Goal: Transaction & Acquisition: Register for event/course

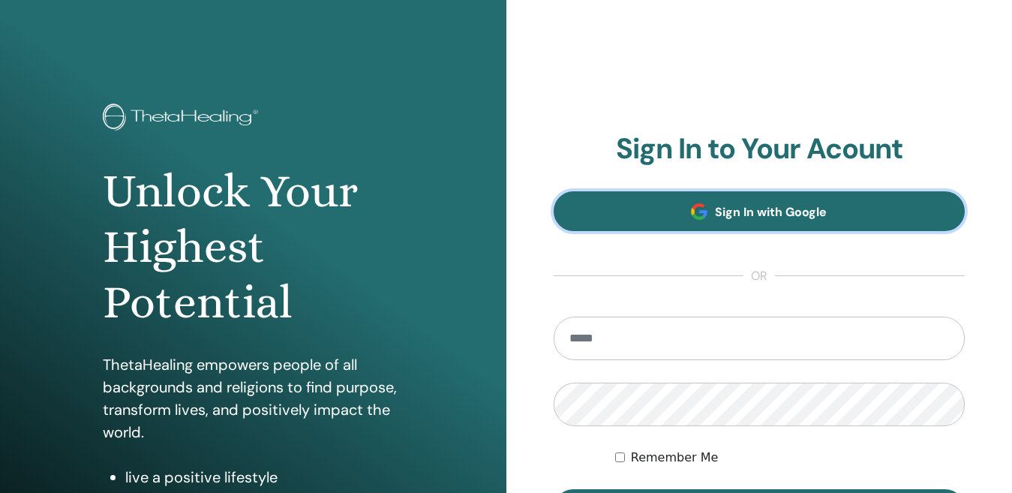
click at [717, 201] on link "Sign In with Google" at bounding box center [760, 211] width 412 height 40
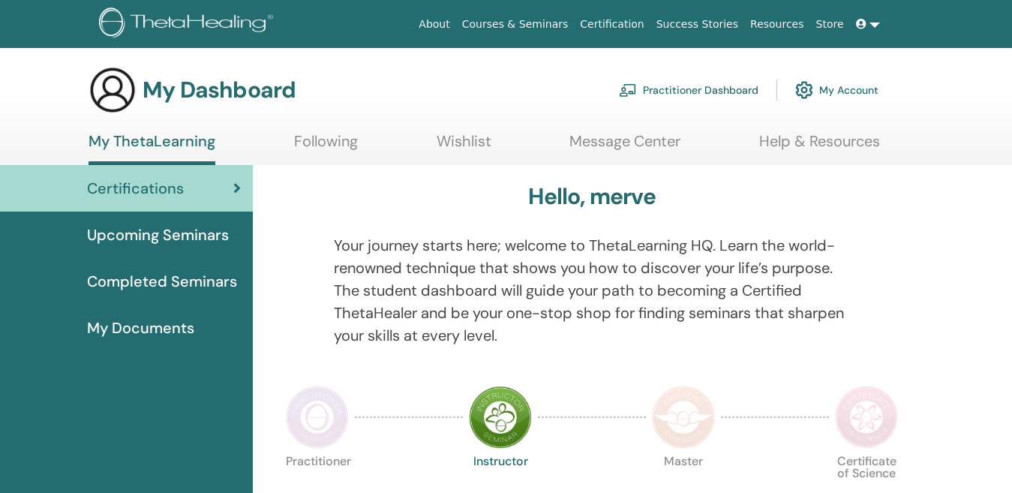
click at [867, 32] on link at bounding box center [868, 25] width 36 height 28
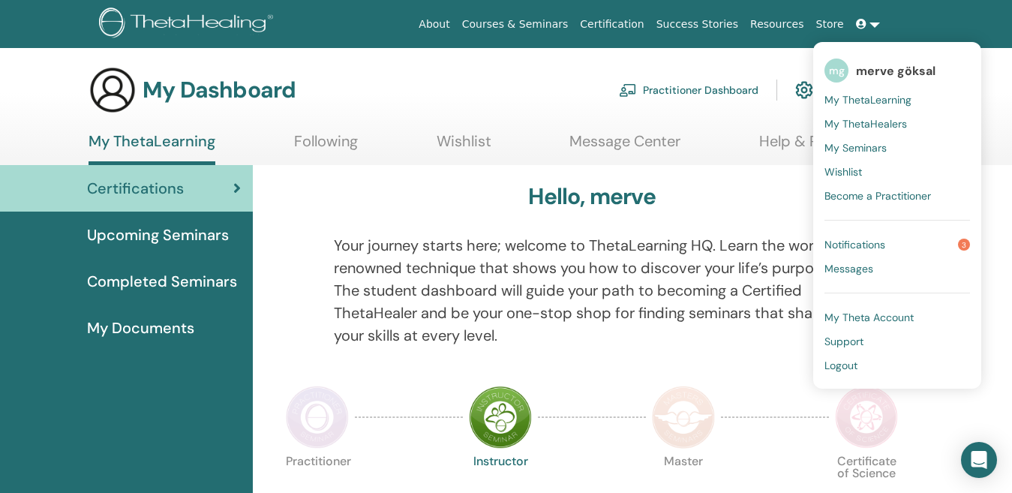
click at [886, 239] on span "Notifications" at bounding box center [855, 245] width 61 height 14
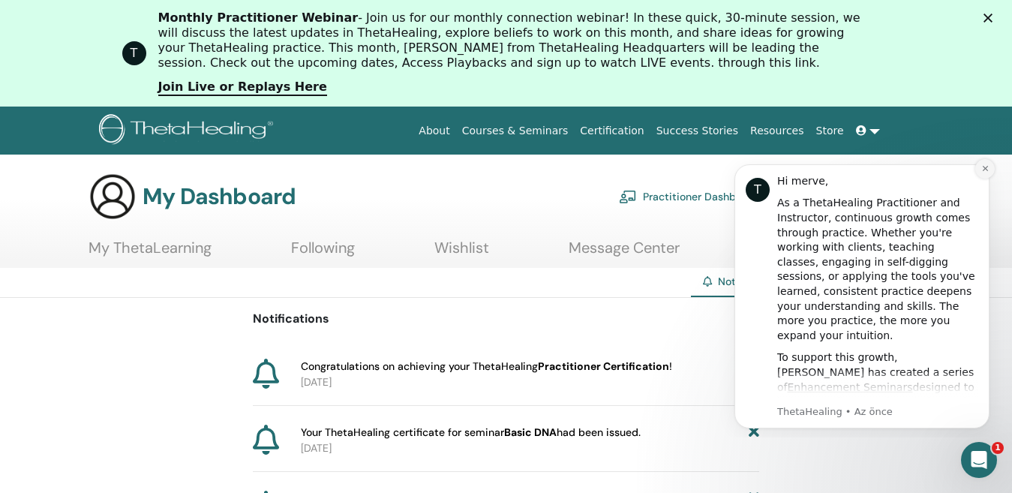
click at [986, 164] on button "Dismiss notification" at bounding box center [986, 169] width 20 height 20
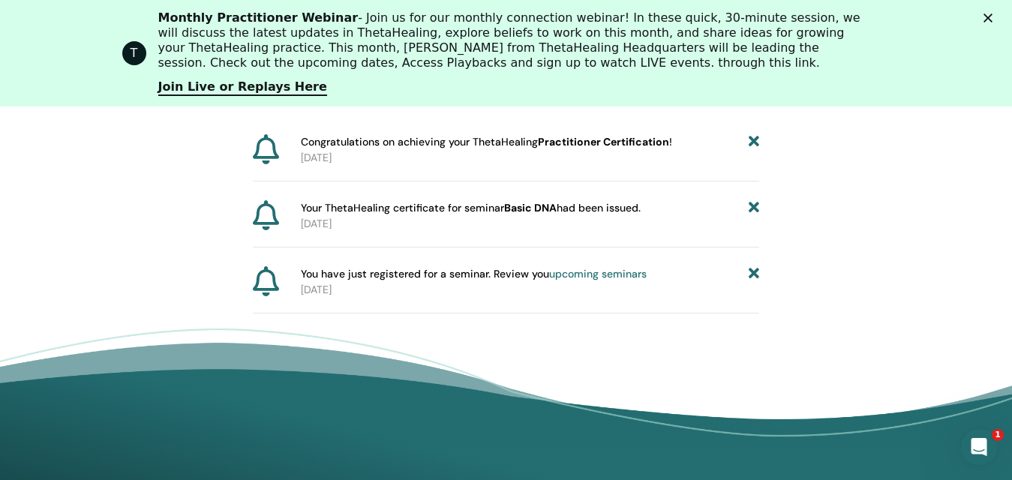
scroll to position [261, 0]
click at [549, 210] on b "Basic DNA" at bounding box center [530, 207] width 53 height 14
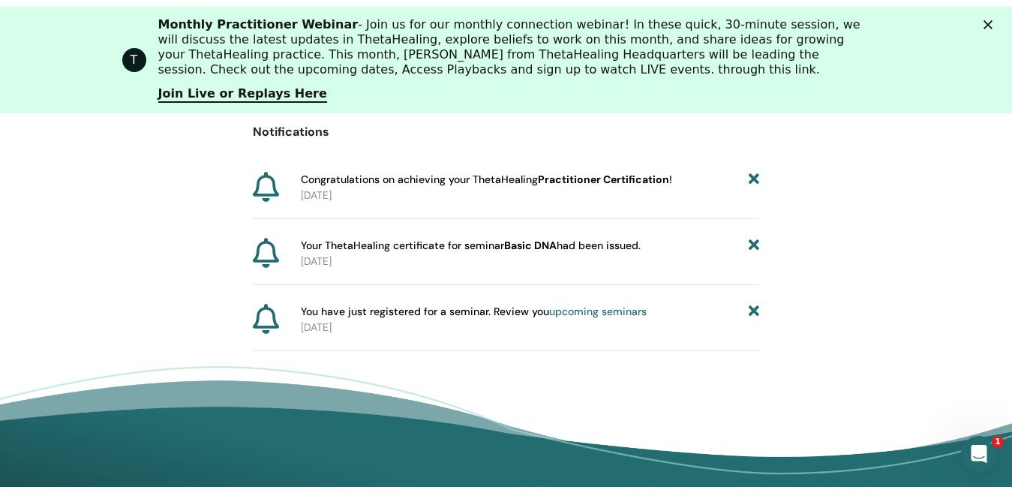
scroll to position [0, 0]
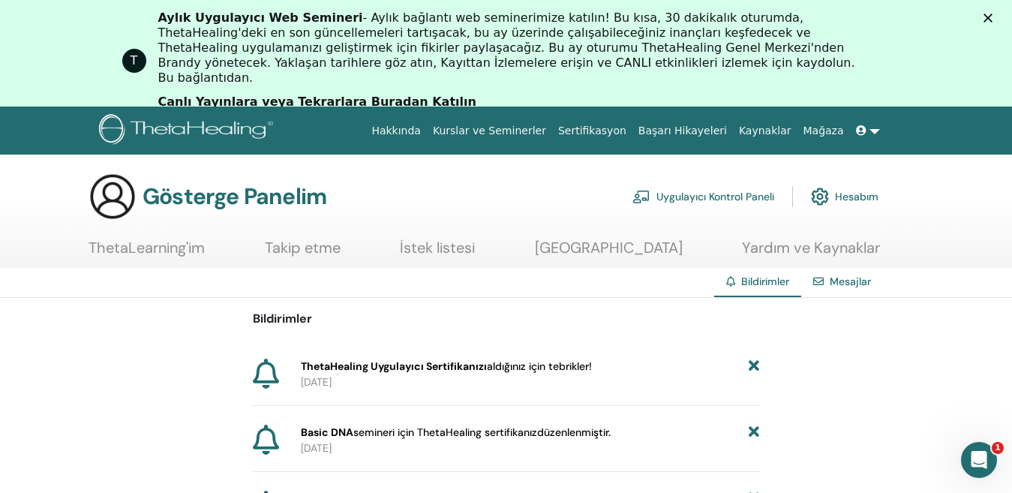
click at [956, 71] on div "T Aylık Uygulayıcı Web Semineri - Aylık bağlantı web seminerimize katılın! Bu k…" at bounding box center [506, 61] width 1012 height 110
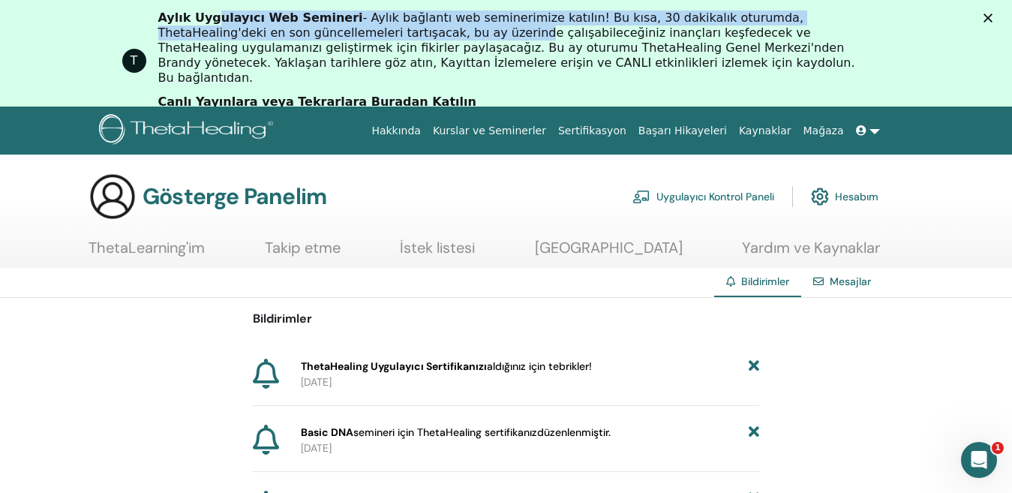
drag, startPoint x: 223, startPoint y: 26, endPoint x: 364, endPoint y: 32, distance: 141.2
click at [364, 32] on div "Aylık Uygulayıcı Web Semineri - Aylık bağlantı web seminerimize katılın! Bu kıs…" at bounding box center [512, 48] width 708 height 75
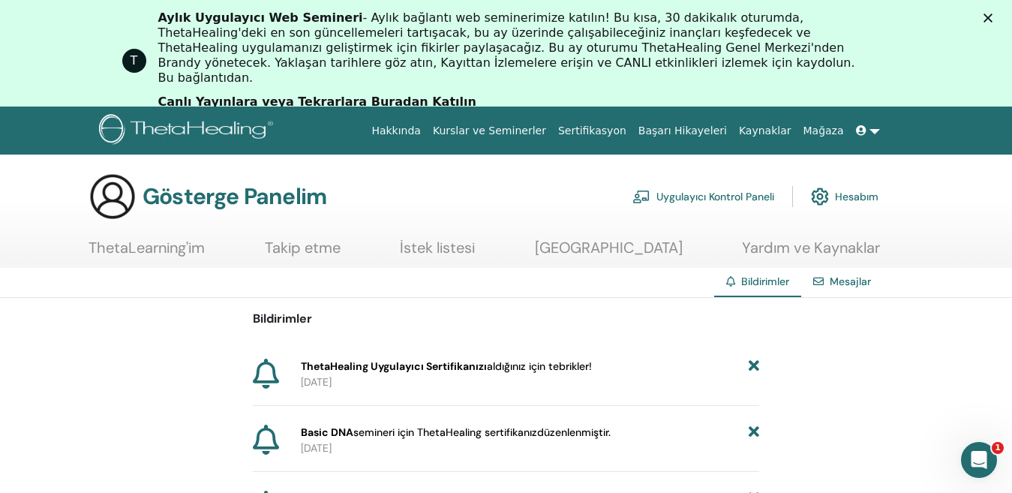
click at [684, 55] on font "- Aylık bağlantı web seminerimize katılın! Bu kısa, 30 dakikalık oturumda, Thet…" at bounding box center [506, 48] width 697 height 74
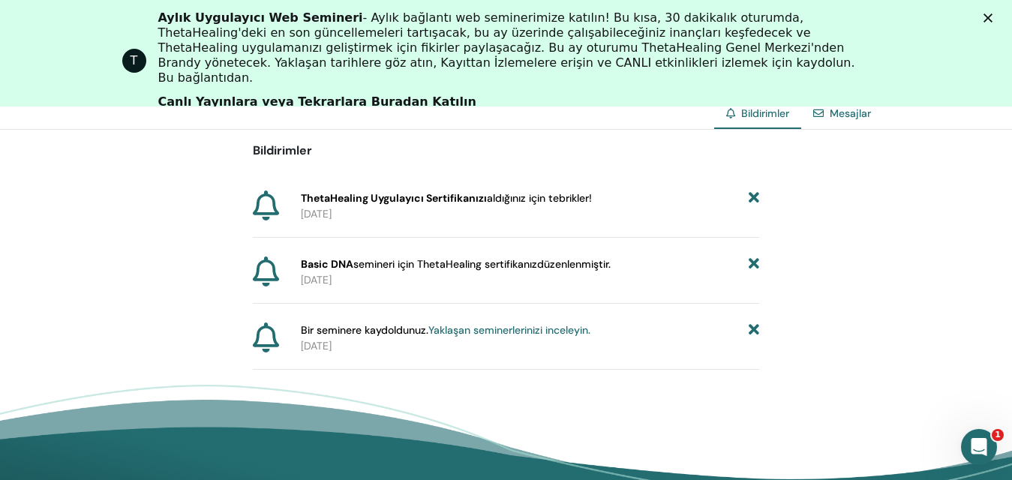
scroll to position [186, 0]
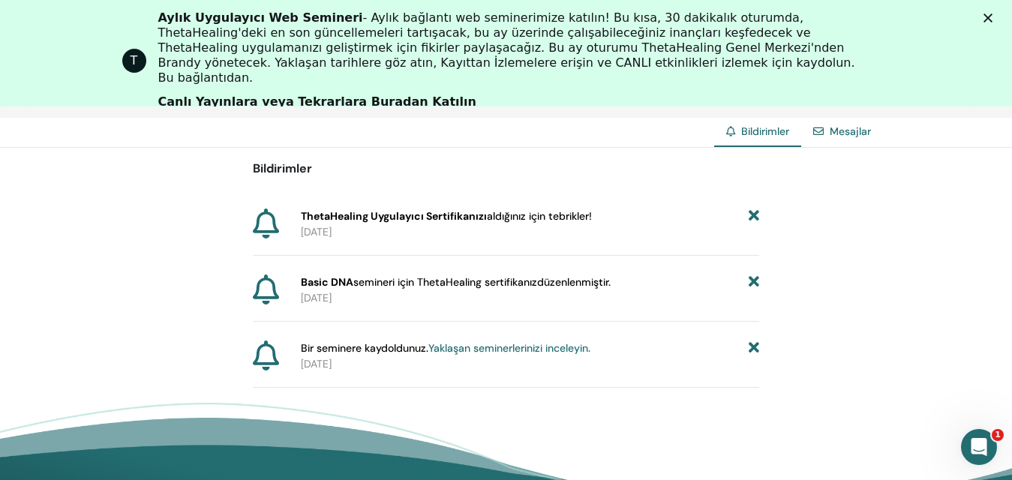
click at [503, 351] on font "Yaklaşan seminerlerinizi inceleyin." at bounding box center [509, 348] width 162 height 14
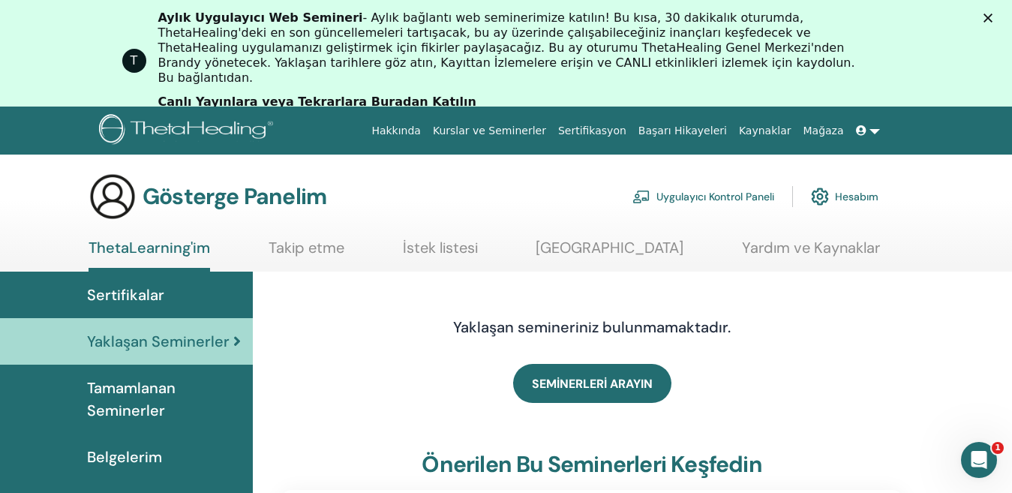
click at [877, 125] on link at bounding box center [868, 131] width 36 height 28
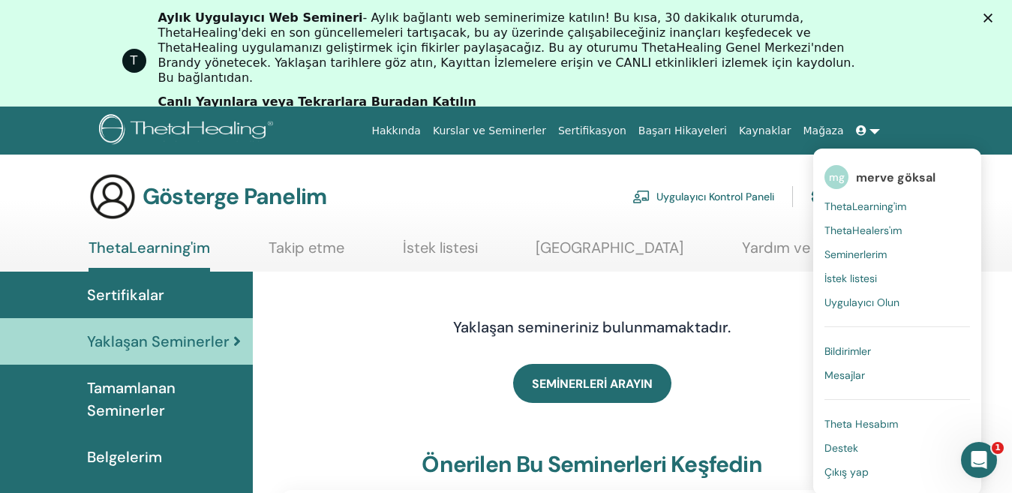
click at [520, 129] on font "Kurslar ve Seminerler" at bounding box center [489, 131] width 113 height 12
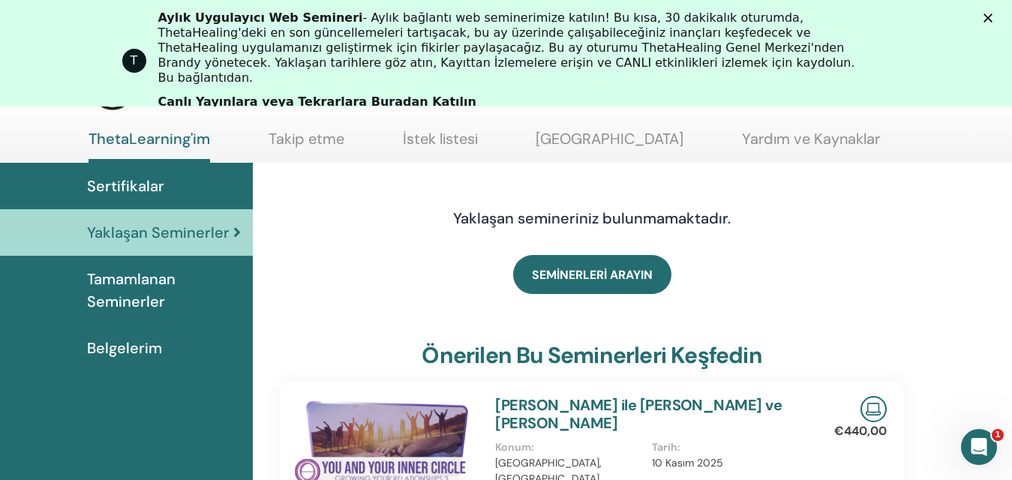
scroll to position [265, 0]
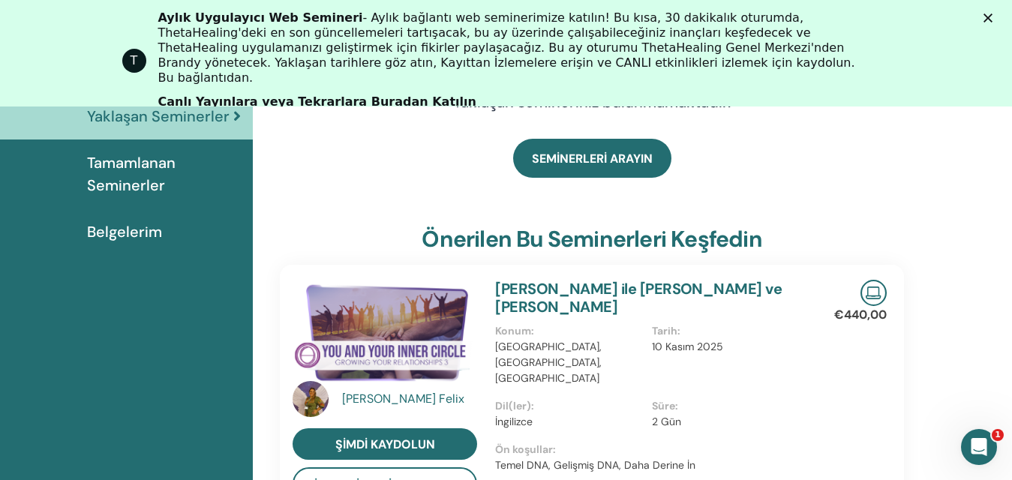
click at [149, 230] on font "Belgelerim" at bounding box center [124, 232] width 75 height 20
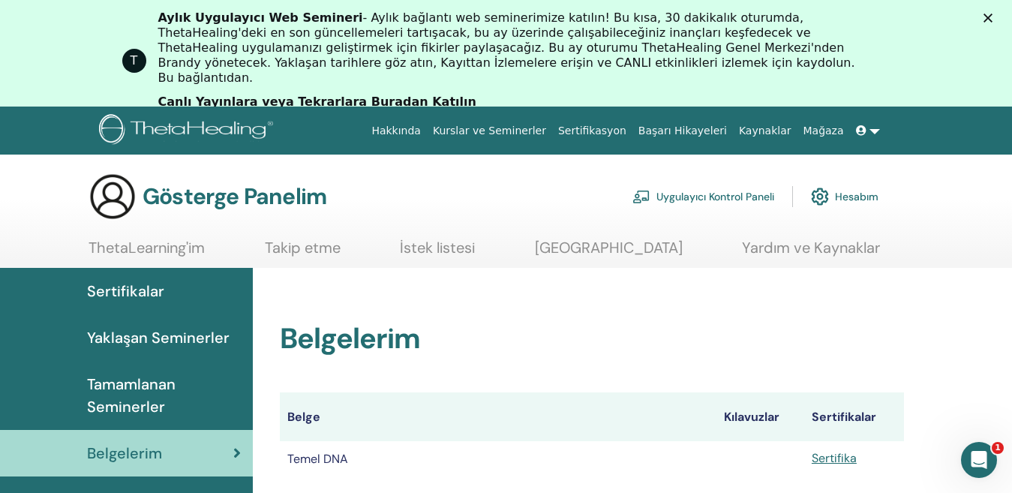
click at [546, 131] on font "Kurslar ve Seminerler" at bounding box center [489, 131] width 113 height 12
click at [976, 461] on icon "Intercom Messenger uygulamasını aç" at bounding box center [977, 458] width 25 height 25
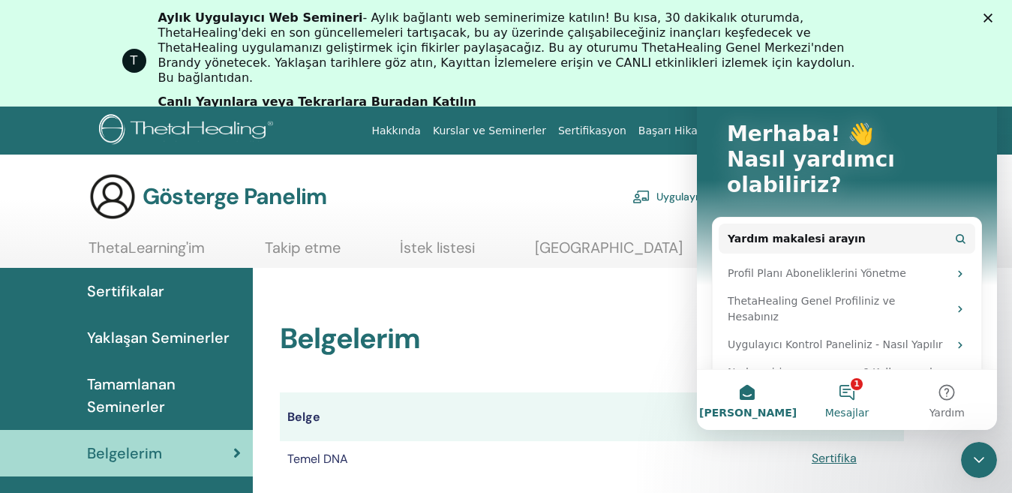
click at [830, 409] on font "Mesajlar" at bounding box center [847, 413] width 44 height 12
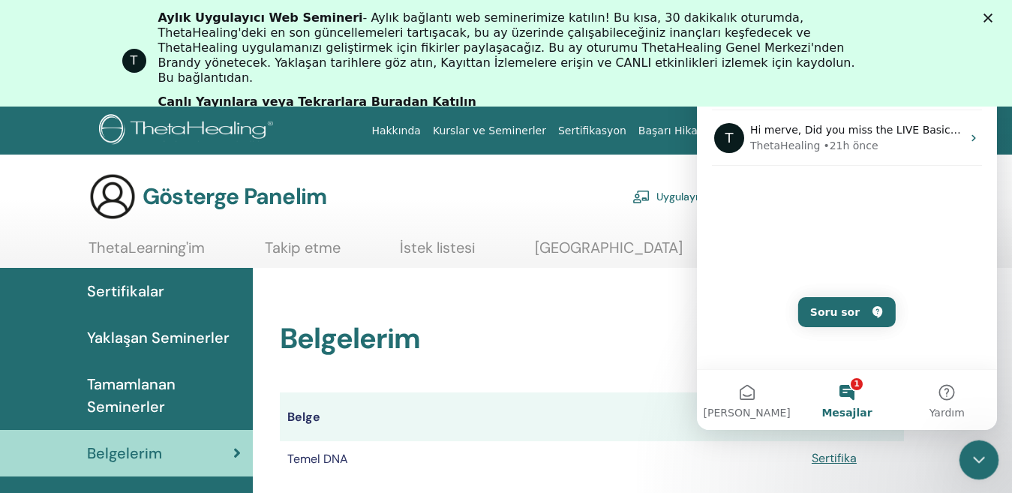
click at [967, 449] on div "Intercom Messenger uygulamasını kapat" at bounding box center [977, 458] width 36 height 36
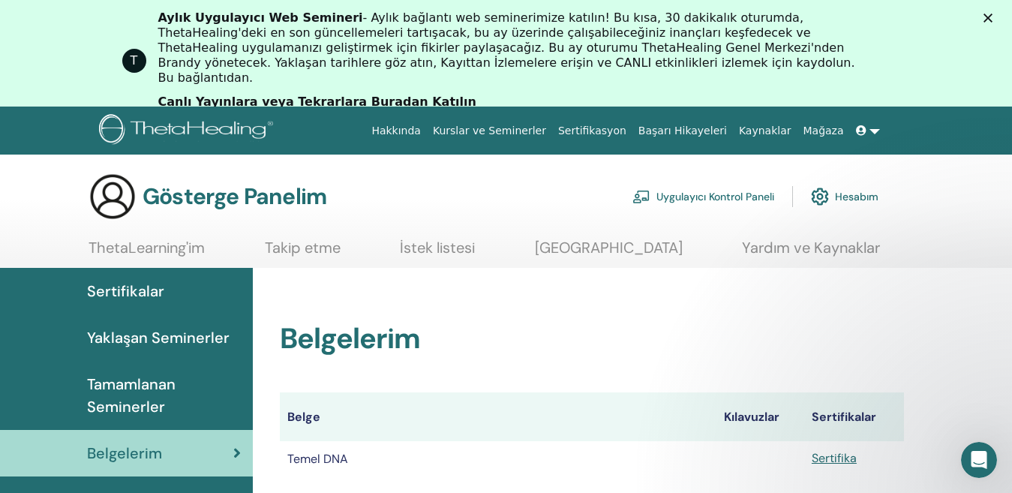
click at [522, 131] on font "Kurslar ve Seminerler" at bounding box center [489, 131] width 113 height 12
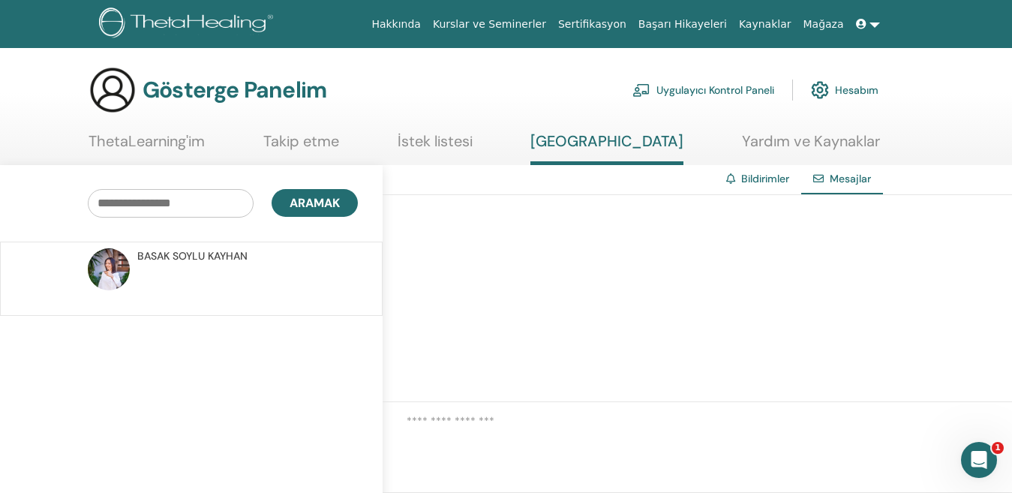
click at [158, 255] on font "BASAK" at bounding box center [153, 256] width 32 height 14
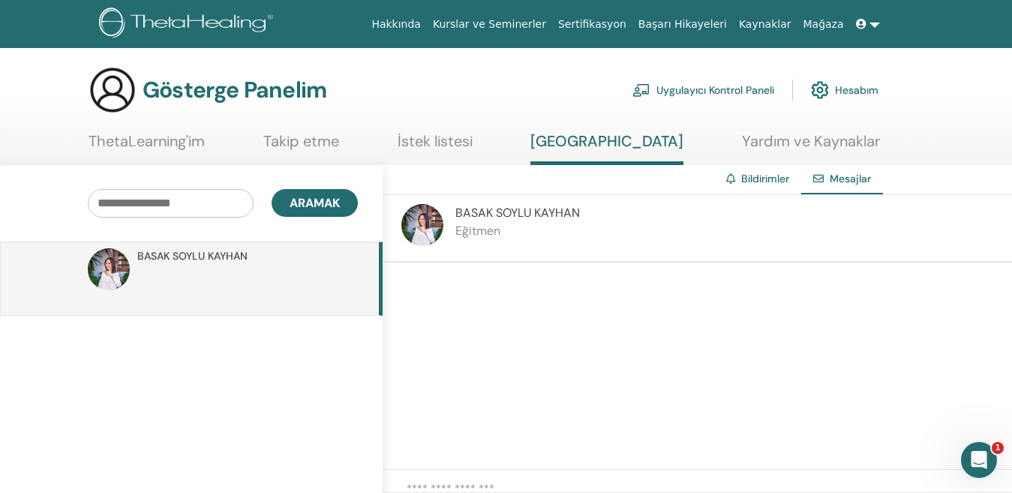
click at [539, 217] on font "SOYLU KAYHAN" at bounding box center [538, 213] width 84 height 16
click at [416, 218] on img at bounding box center [422, 225] width 42 height 42
click at [555, 221] on div "BASAK SOYLU KAYHAN Eğitmen" at bounding box center [518, 228] width 125 height 48
click at [444, 222] on div "BASAK SOYLU KAYHAN Eğitmen" at bounding box center [698, 229] width 630 height 68
click at [446, 223] on div "BASAK SOYLU KAYHAN Eğitmen" at bounding box center [698, 229] width 630 height 68
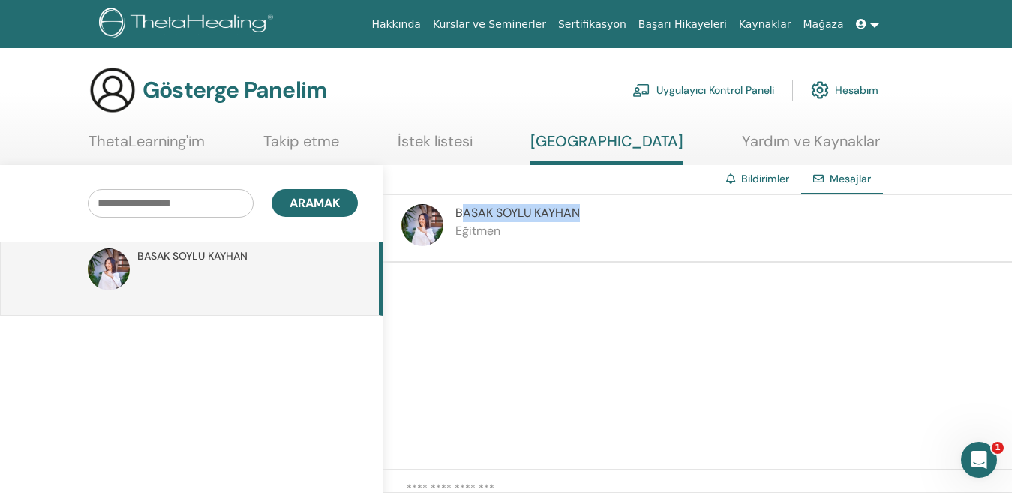
drag, startPoint x: 602, startPoint y: 212, endPoint x: 467, endPoint y: 215, distance: 135.1
click at [467, 215] on div "BASAK SOYLU KAYHAN Eğitmen" at bounding box center [698, 229] width 630 height 68
click at [195, 254] on font "SOYLU KAYHAN" at bounding box center [210, 256] width 75 height 14
click at [115, 269] on img at bounding box center [109, 269] width 42 height 42
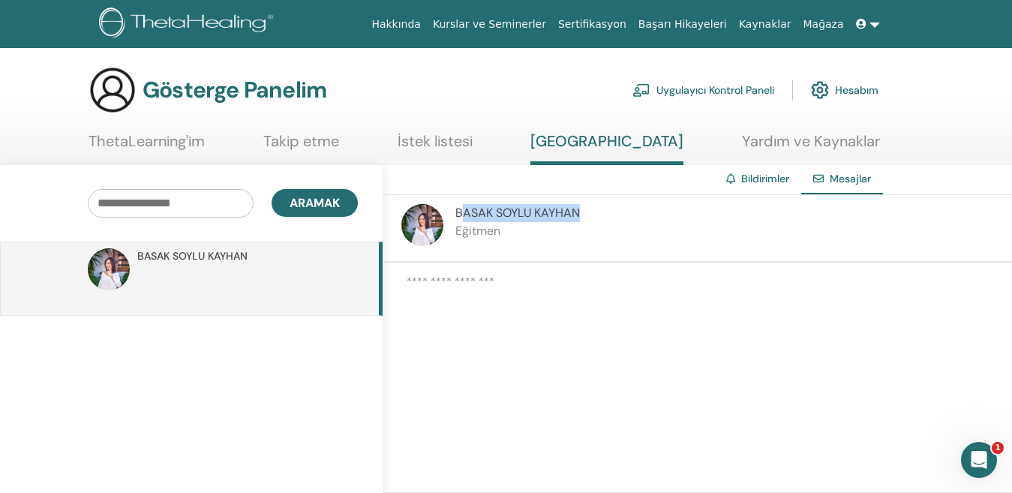
click at [115, 269] on img at bounding box center [109, 269] width 42 height 42
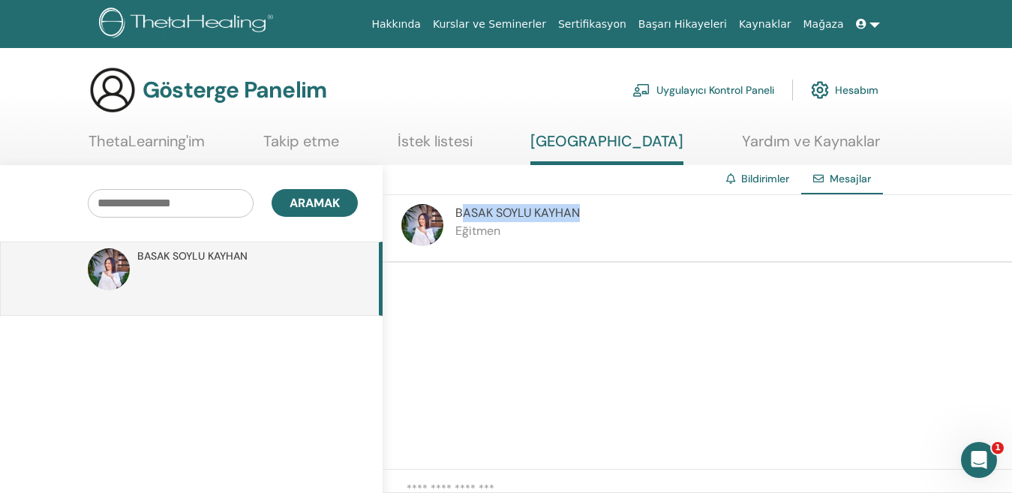
click at [115, 269] on img at bounding box center [109, 269] width 42 height 42
click at [133, 143] on font "ThetaLearning'im" at bounding box center [147, 141] width 116 height 20
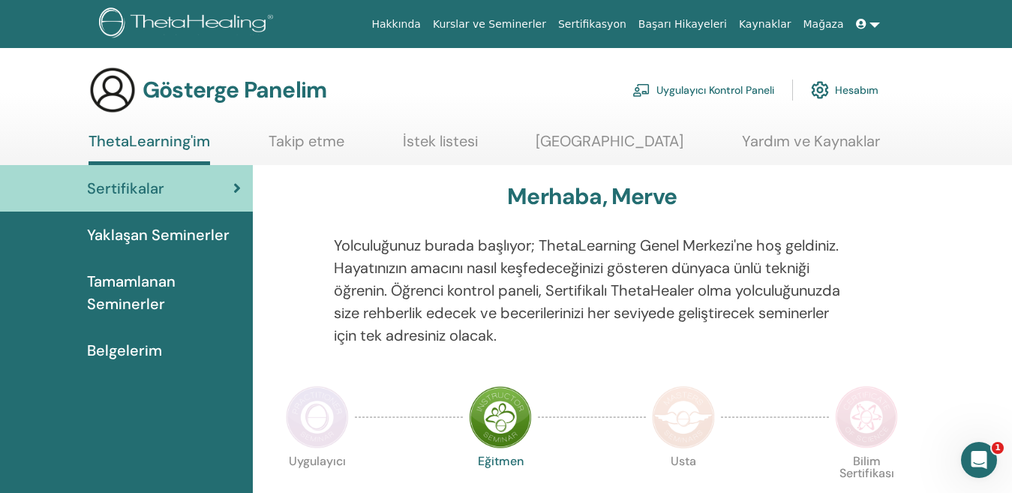
click at [175, 235] on font "Yaklaşan Seminerler" at bounding box center [158, 235] width 143 height 20
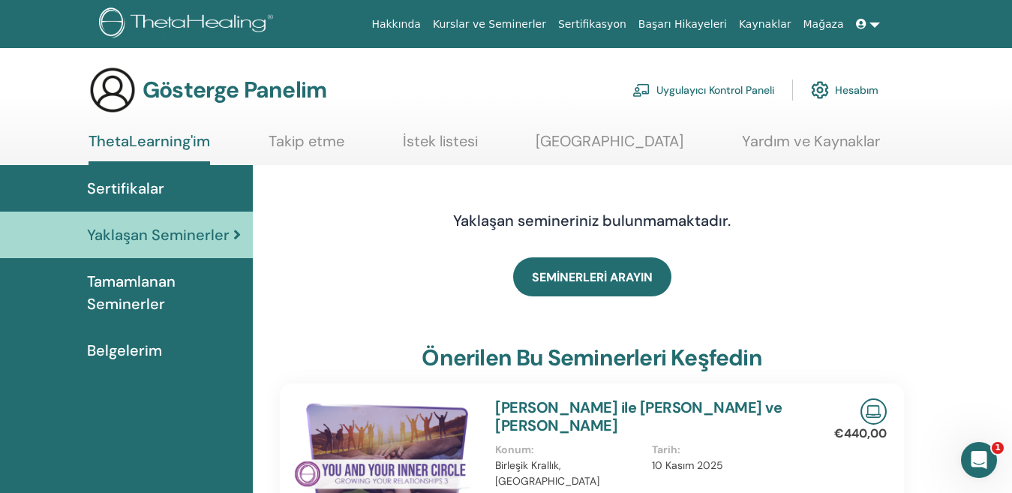
click at [871, 29] on link at bounding box center [868, 25] width 36 height 28
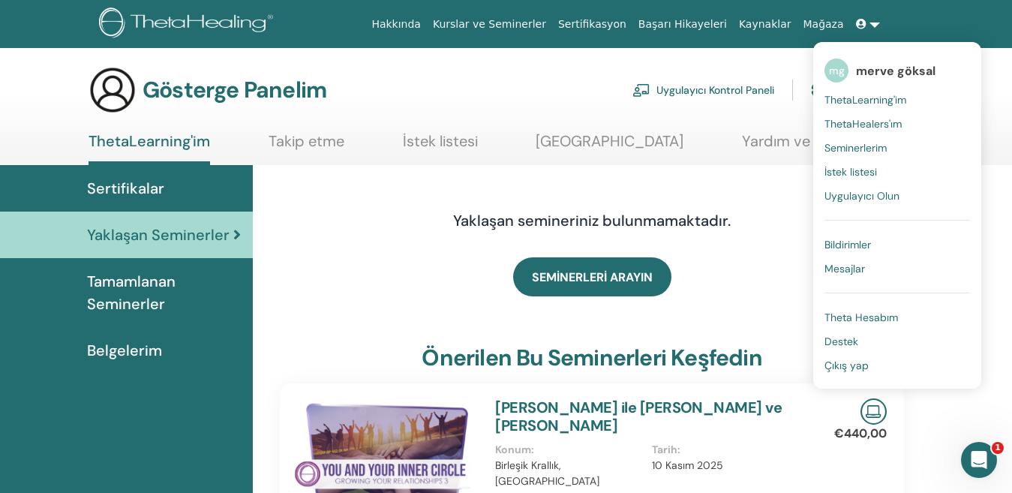
click at [627, 24] on font "Sertifikasyon" at bounding box center [592, 24] width 68 height 12
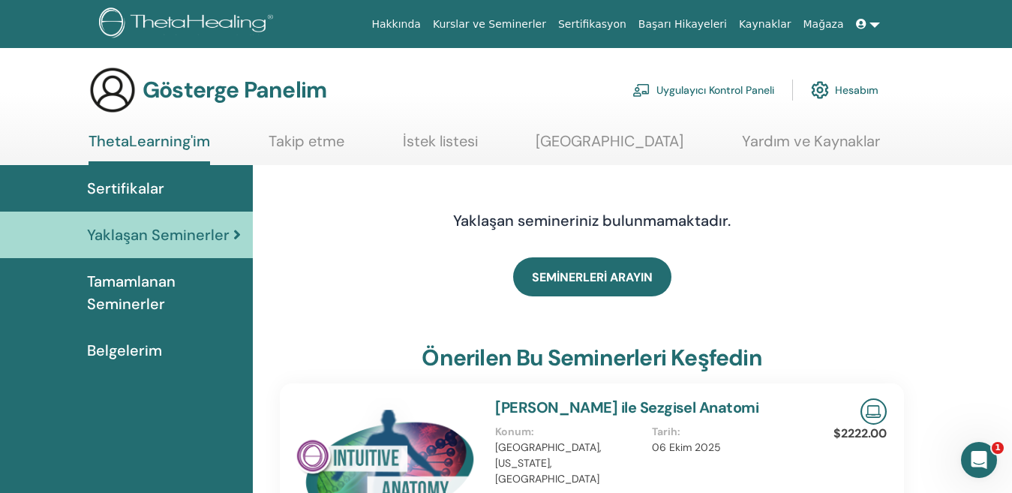
click at [164, 293] on span "Tamamlanan Seminerler" at bounding box center [164, 292] width 154 height 45
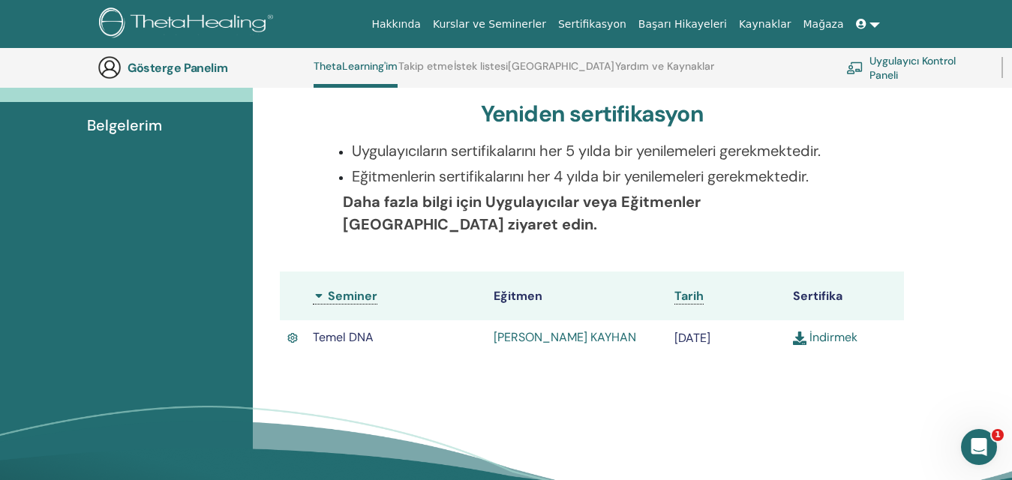
click at [593, 333] on font "[PERSON_NAME] KAYHAN" at bounding box center [565, 337] width 143 height 16
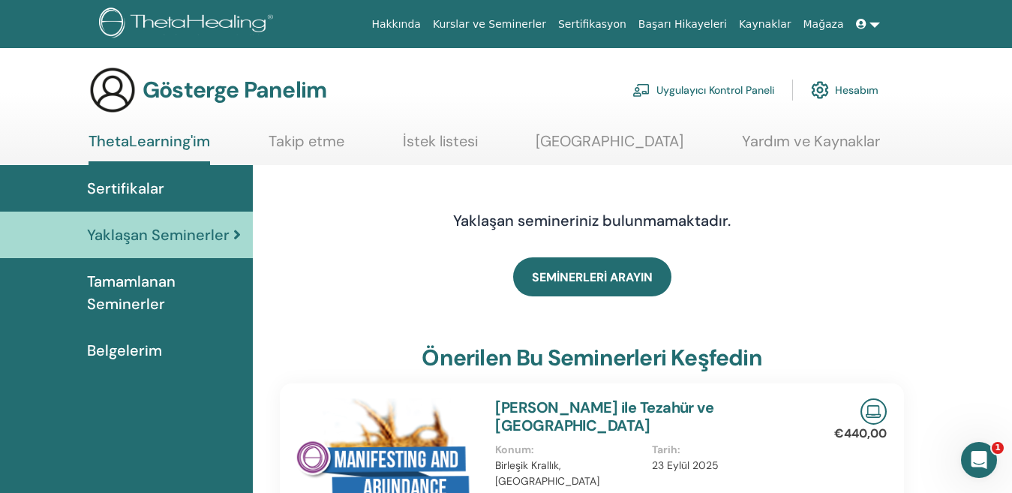
click at [140, 350] on font "Belgelerim" at bounding box center [124, 351] width 75 height 20
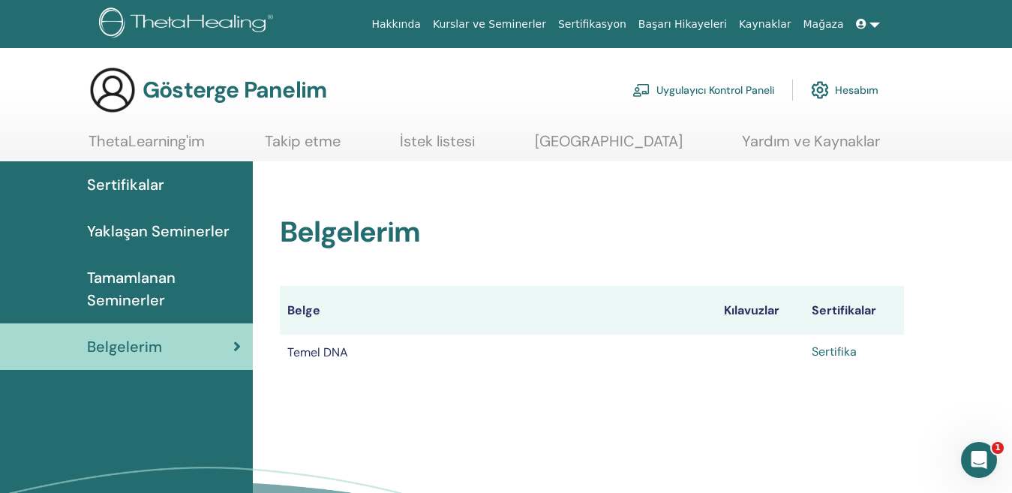
click at [837, 350] on font "Sertifika" at bounding box center [834, 352] width 45 height 16
click at [203, 236] on font "Yaklaşan Seminerler" at bounding box center [158, 231] width 143 height 20
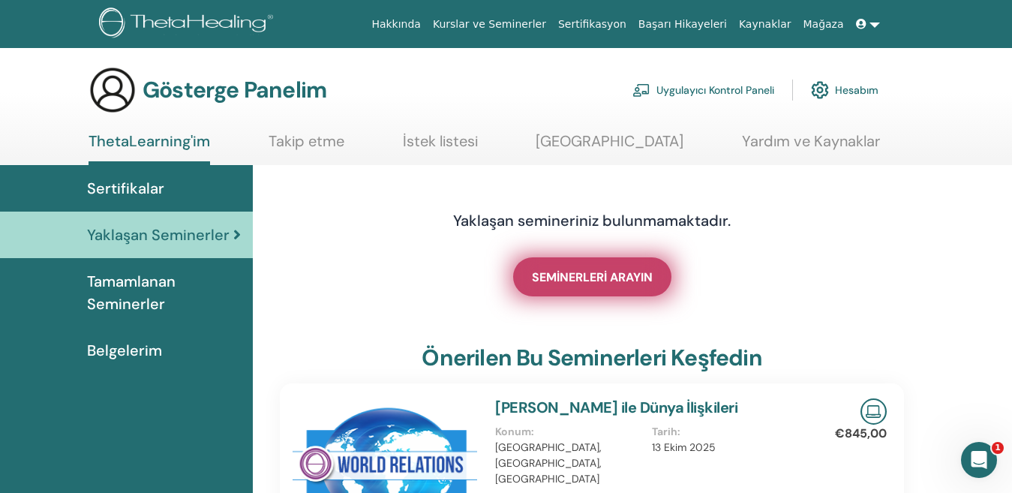
click at [583, 275] on font "SEMİNERLERİ ARAYIN" at bounding box center [592, 277] width 121 height 16
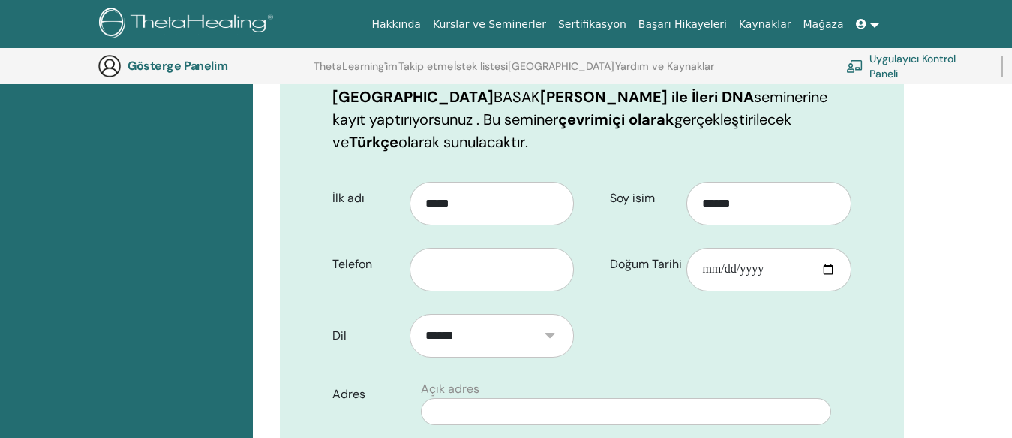
scroll to position [261, 0]
click at [543, 265] on input "text" at bounding box center [492, 269] width 165 height 44
type input "**********"
click at [768, 260] on input "Doğum Tarihi" at bounding box center [769, 269] width 165 height 44
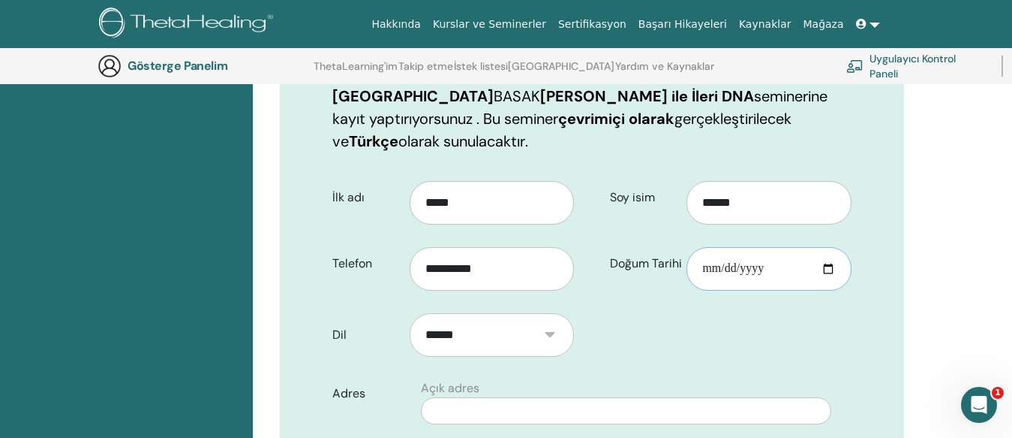
click at [759, 270] on input "Doğum Tarihi" at bounding box center [769, 269] width 165 height 44
drag, startPoint x: 823, startPoint y: 268, endPoint x: 831, endPoint y: 265, distance: 8.8
click at [825, 266] on input "Doğum Tarihi" at bounding box center [769, 269] width 165 height 44
click at [831, 265] on input "Doğum Tarihi" at bounding box center [769, 269] width 165 height 44
click at [721, 271] on input "**********" at bounding box center [769, 269] width 165 height 44
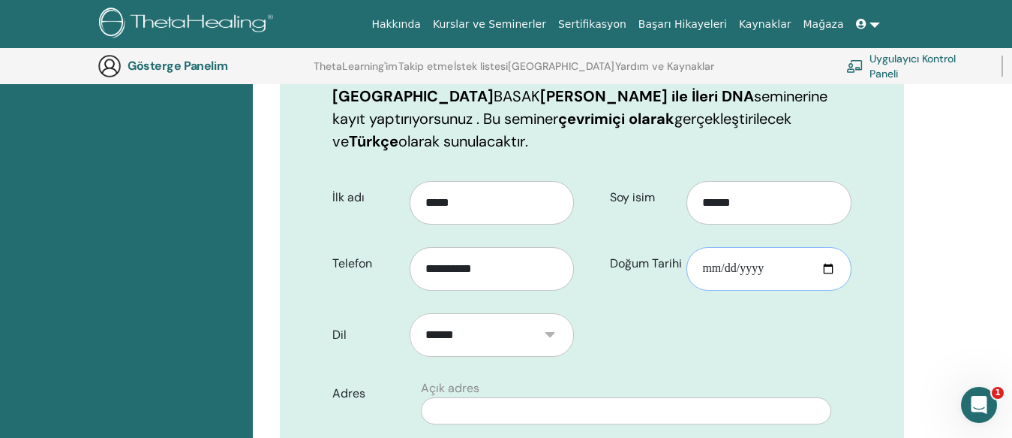
click at [710, 271] on input "**********" at bounding box center [769, 269] width 165 height 44
type input "**********"
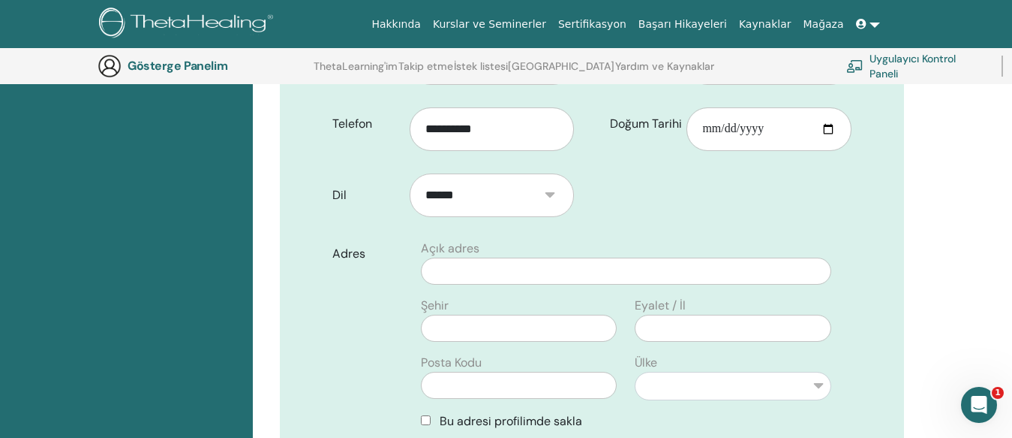
scroll to position [411, 0]
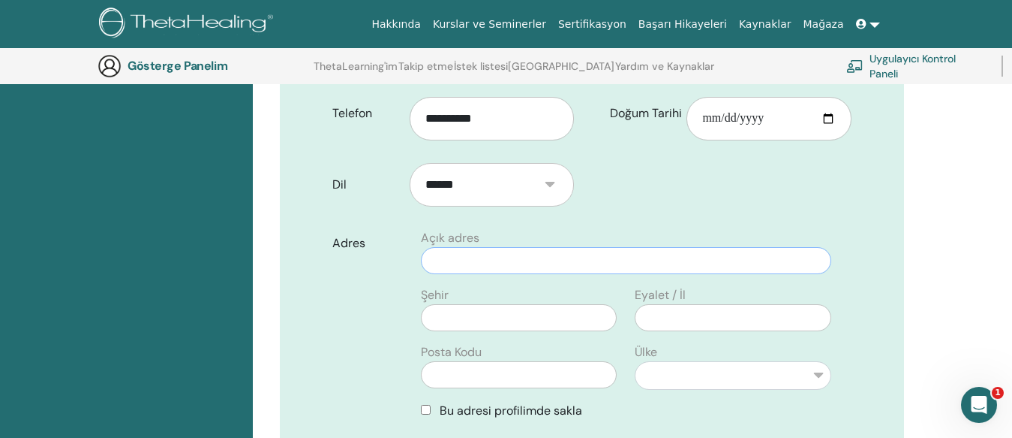
click at [531, 261] on input "text" at bounding box center [626, 260] width 410 height 27
type input "**********"
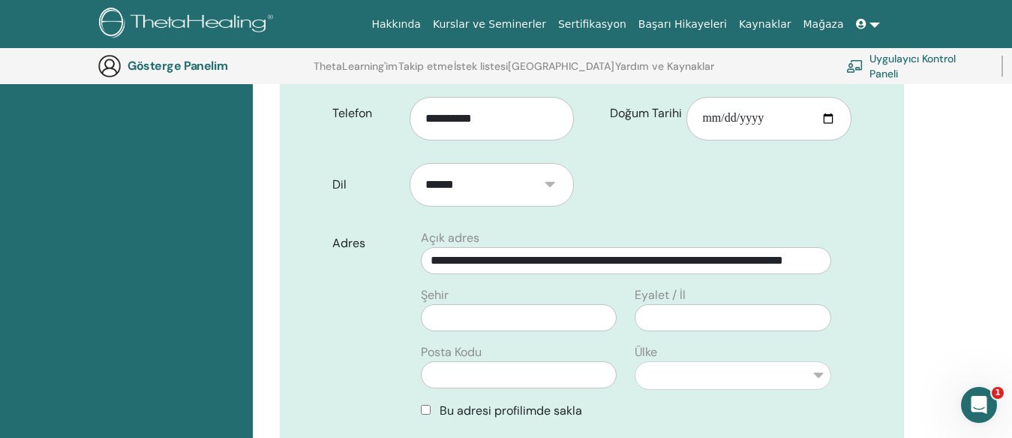
type input "*****"
type input "******"
type input "*********"
type input "*****"
type input "******"
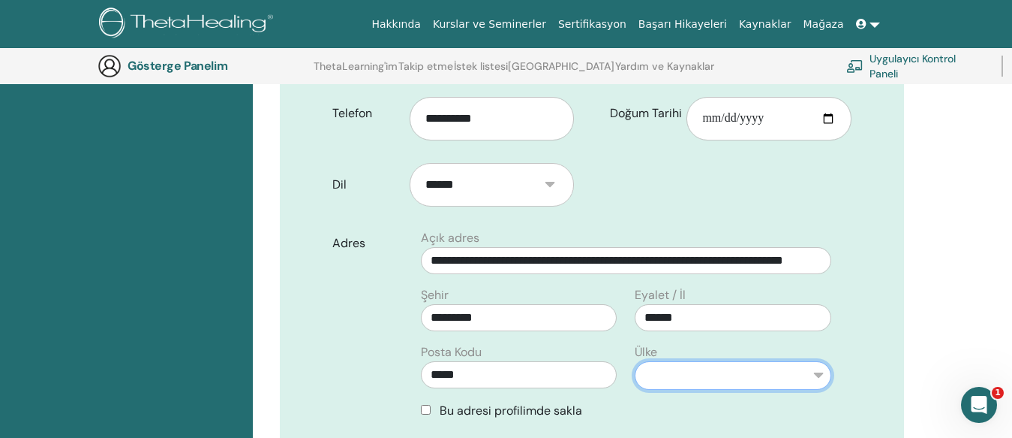
select select "**"
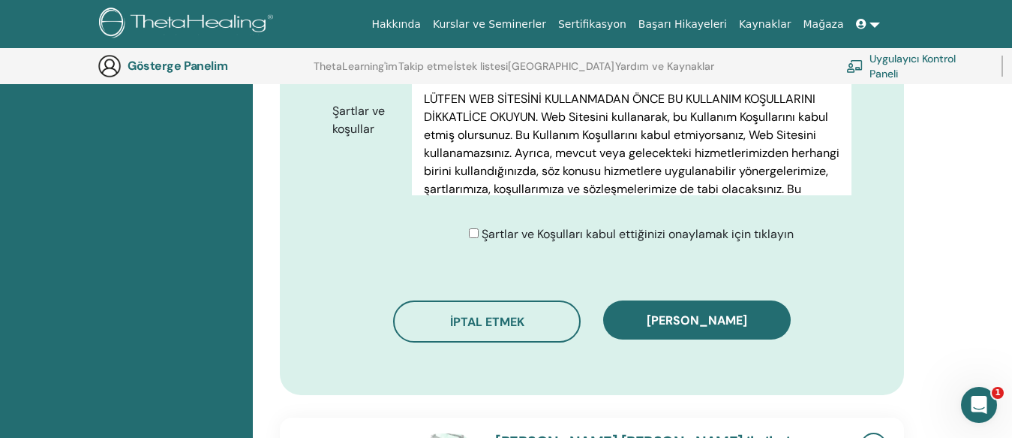
scroll to position [861, 0]
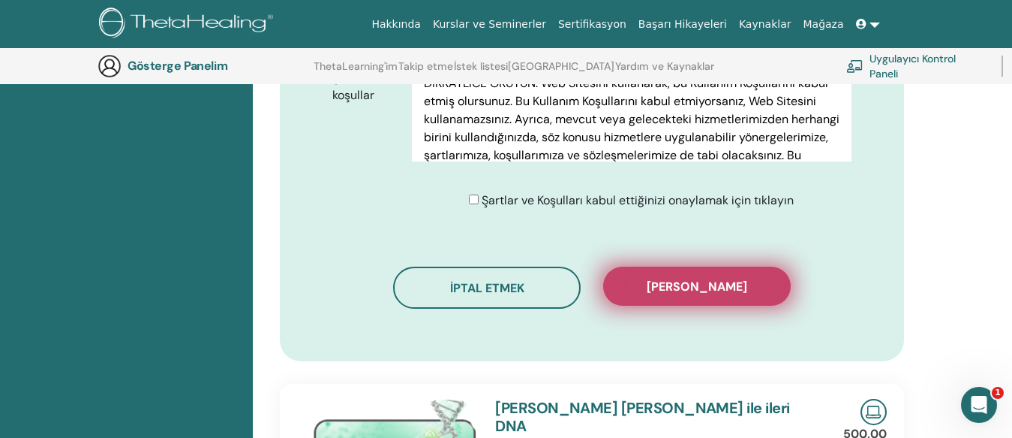
click at [715, 293] on font "[PERSON_NAME]" at bounding box center [697, 286] width 101 height 16
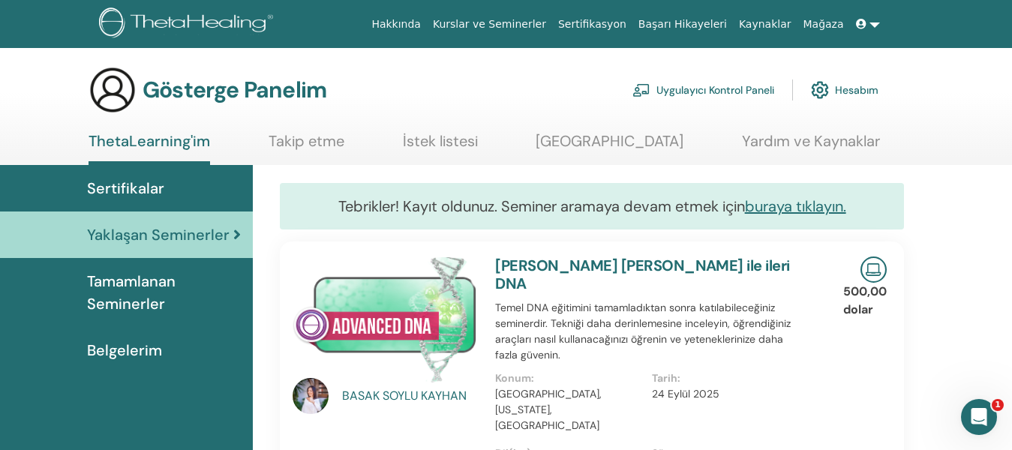
click at [636, 268] on font "[PERSON_NAME] [PERSON_NAME] ile ileri DNA" at bounding box center [642, 275] width 294 height 38
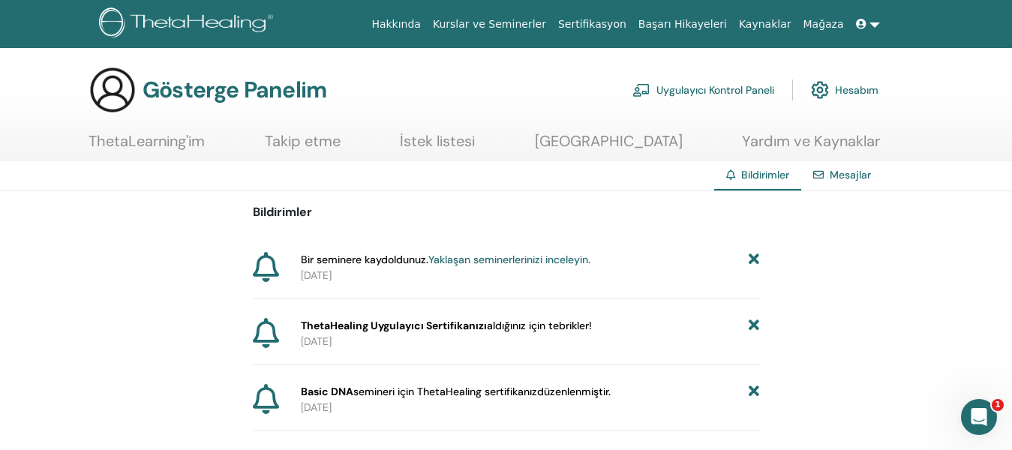
drag, startPoint x: 371, startPoint y: 276, endPoint x: 301, endPoint y: 279, distance: 70.6
click at [301, 279] on p "[DATE]" at bounding box center [530, 276] width 458 height 16
click at [68, 283] on div "Bildirimler Bir seminere kaydoldunuz. Yaklaşan seminerlerinizi inceleyin. [DATE…" at bounding box center [506, 344] width 1012 height 306
